Goal: Task Accomplishment & Management: Manage account settings

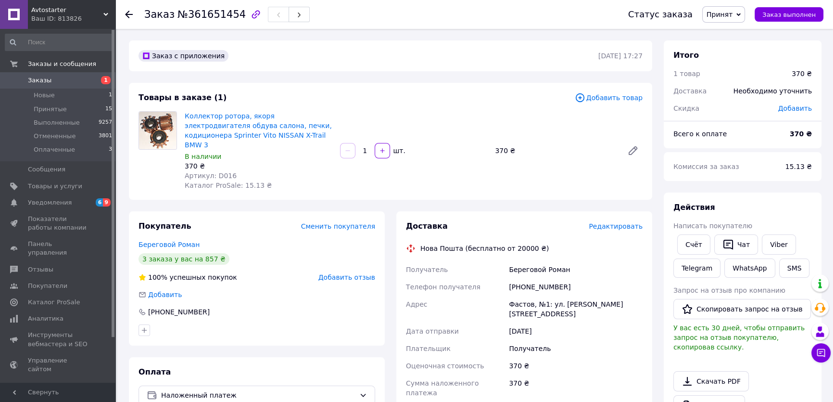
click at [626, 222] on span "Редактировать" at bounding box center [616, 226] width 54 height 8
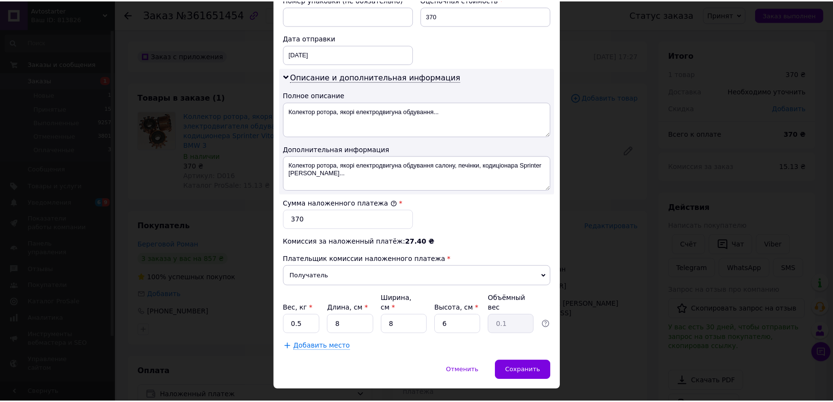
scroll to position [438, 0]
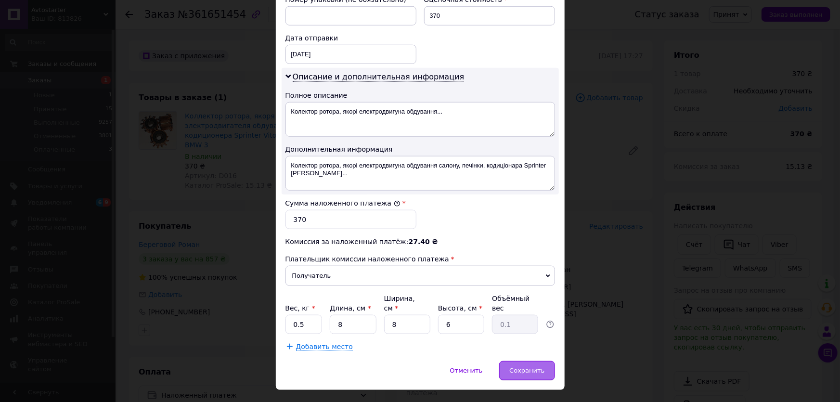
click at [523, 367] on span "Сохранить" at bounding box center [526, 370] width 35 height 7
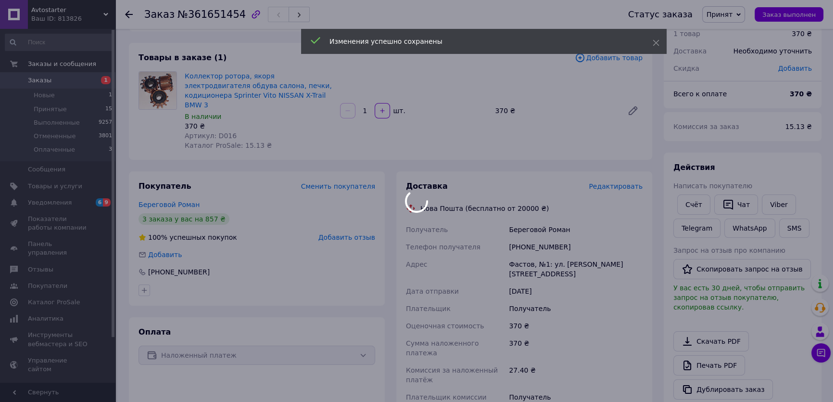
scroll to position [131, 0]
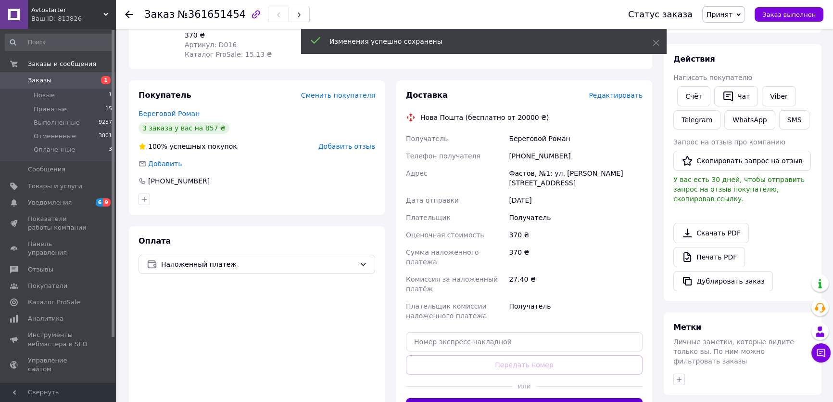
click at [529, 398] on button "Сгенерировать ЭН" at bounding box center [524, 407] width 237 height 19
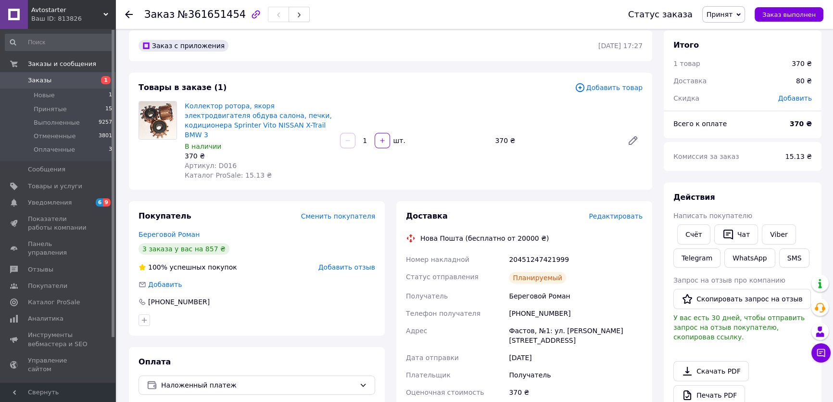
scroll to position [0, 0]
